Goal: Transaction & Acquisition: Obtain resource

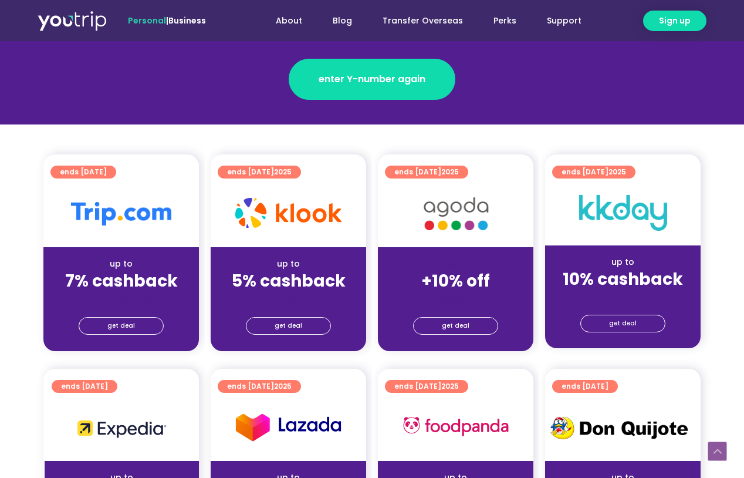
scroll to position [198, 0]
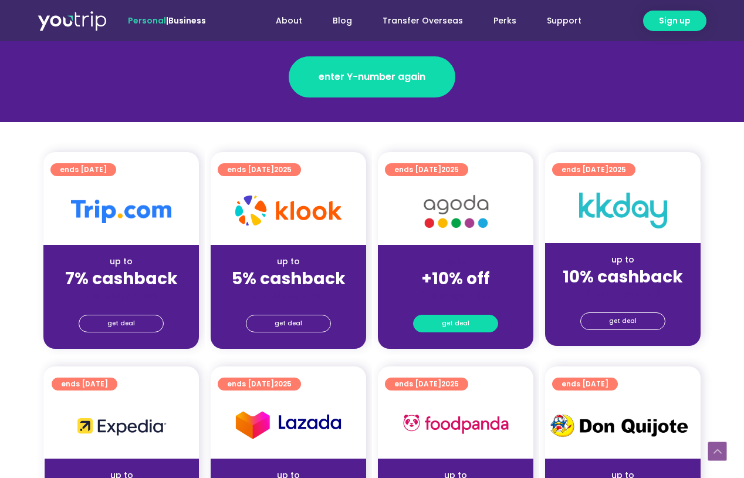
click at [439, 318] on link "get deal" at bounding box center [455, 323] width 85 height 18
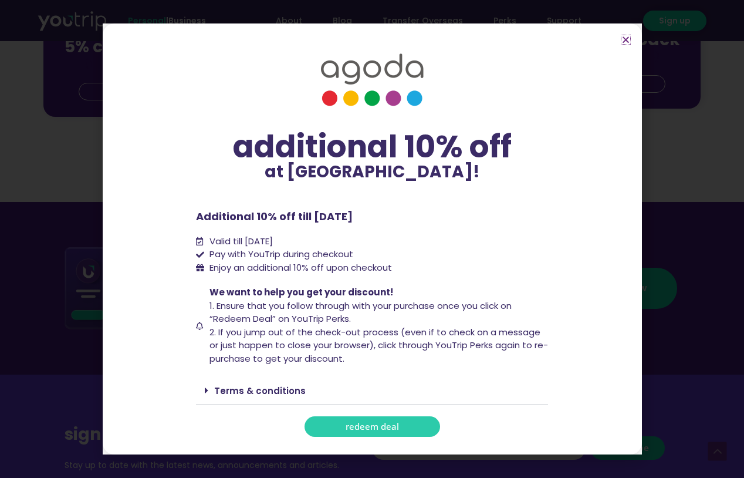
scroll to position [1430, 0]
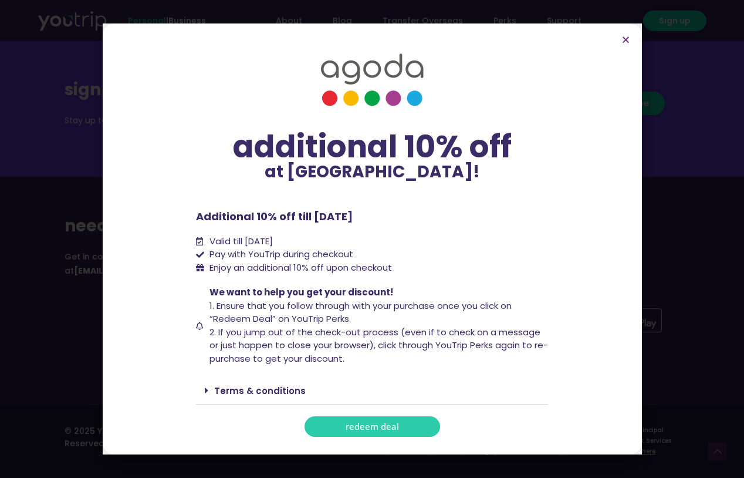
click at [279, 392] on link "Terms & conditions" at bounding box center [260, 390] width 92 height 12
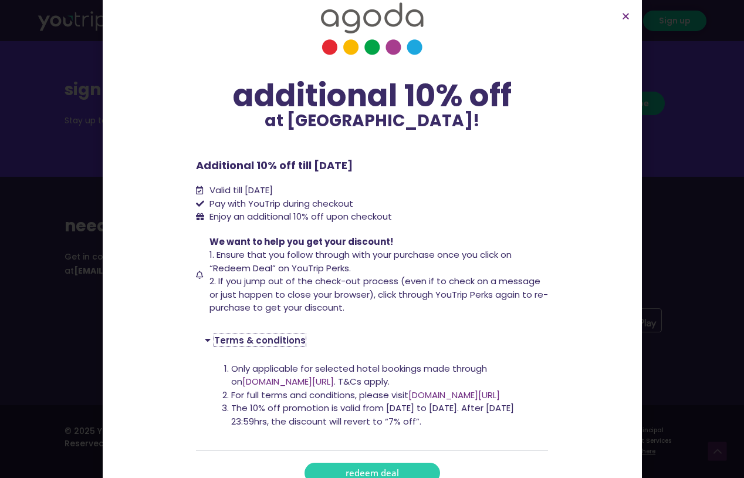
scroll to position [50, 0]
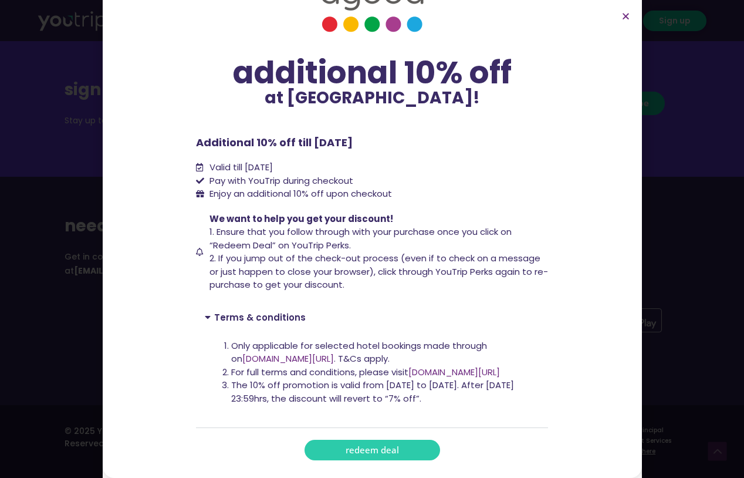
click at [370, 446] on span "redeem deal" at bounding box center [372, 449] width 53 height 9
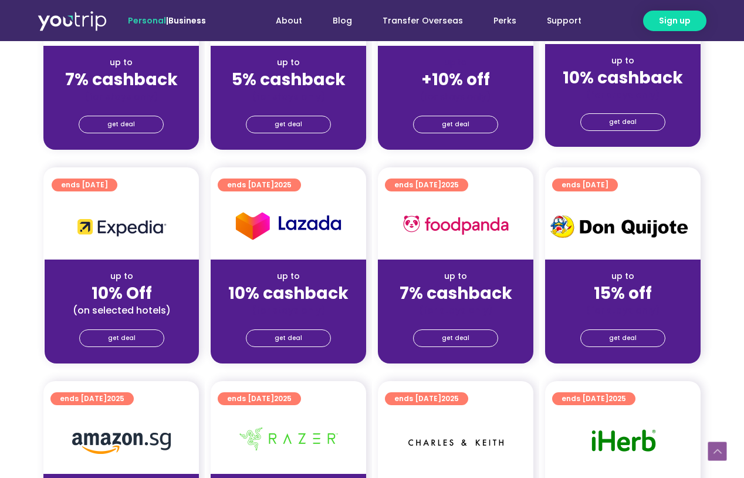
scroll to position [399, 0]
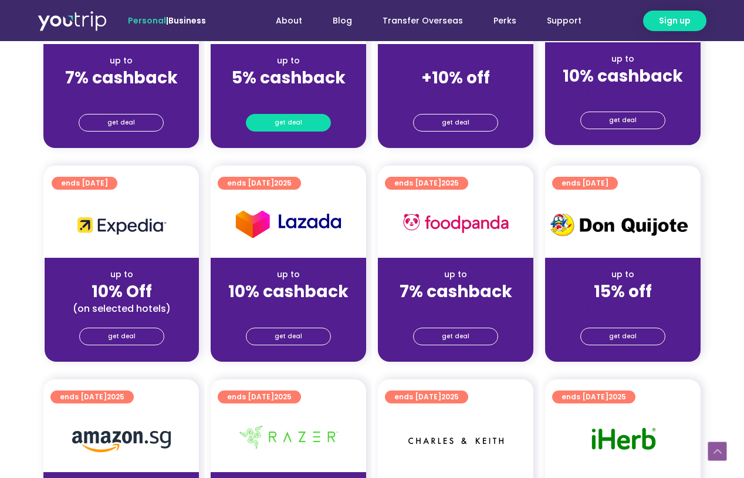
click at [296, 122] on span "get deal" at bounding box center [289, 122] width 28 height 16
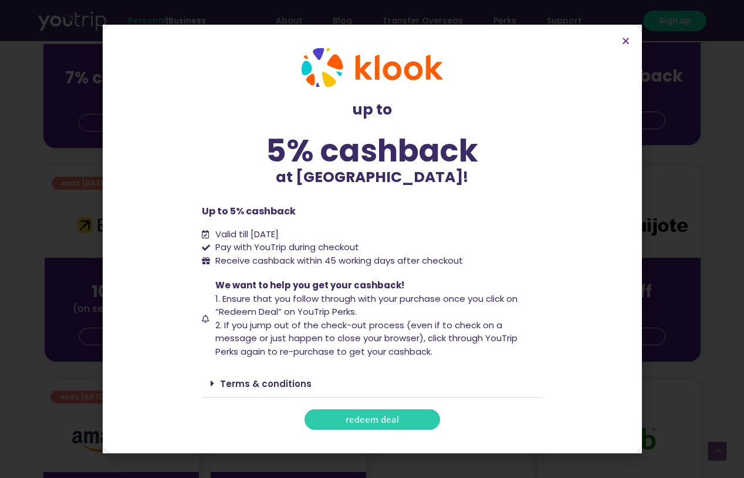
click at [363, 424] on span "redeem deal" at bounding box center [372, 419] width 53 height 9
